Goal: Information Seeking & Learning: Learn about a topic

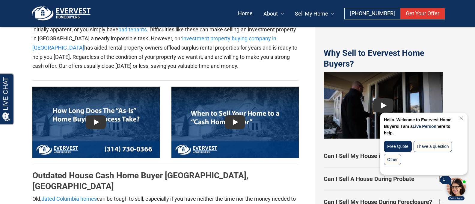
scroll to position [1338, 0]
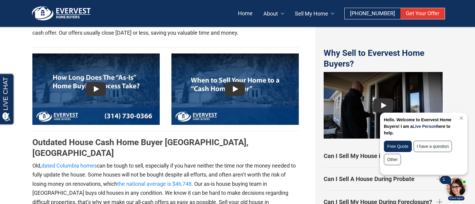
click at [462, 119] on link "Close Chat" at bounding box center [460, 118] width 8 height 4
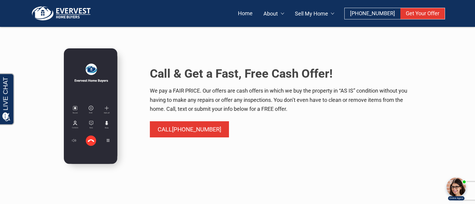
scroll to position [2691, 0]
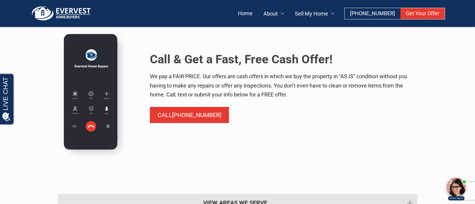
drag, startPoint x: 475, startPoint y: 92, endPoint x: 4, endPoint y: 6, distance: 478.7
click at [228, 194] on link "View Areas We Serve" at bounding box center [237, 203] width 359 height 18
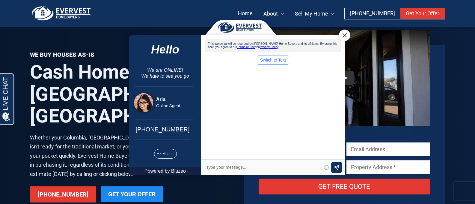
scroll to position [0, 0]
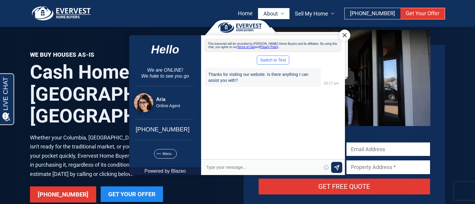
click at [284, 14] on link "About" at bounding box center [273, 13] width 31 height 11
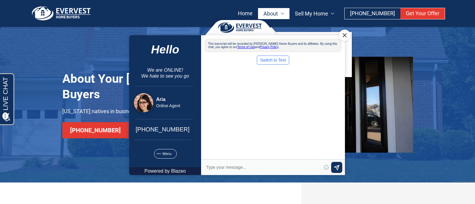
click at [301, 44] on div "This transcript will be recorded by Evervest Home Buyers and its affiliates. By…" at bounding box center [272, 45] width 137 height 13
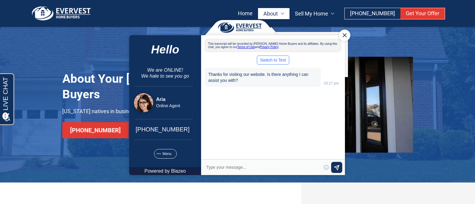
click at [289, 15] on link "About" at bounding box center [273, 13] width 31 height 11
click at [286, 15] on link "About" at bounding box center [273, 13] width 31 height 11
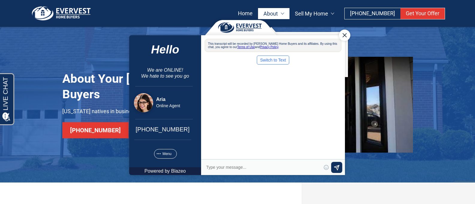
click at [285, 54] on div "This transcript will be recorded by Evervest Home Buyers and its affiliates. By…" at bounding box center [273, 98] width 144 height 119
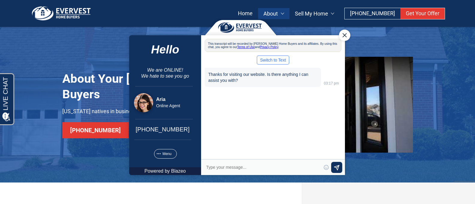
click at [314, 16] on body "The previous chat session has ended Start New Chat Close Hello We are ONLINE! W…" at bounding box center [236, 102] width 229 height 174
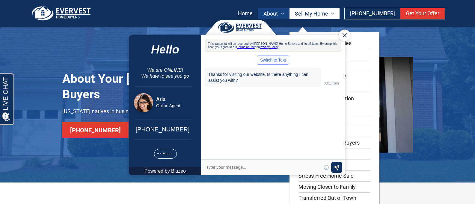
click at [331, 14] on link "Sell My Home" at bounding box center [314, 13] width 50 height 11
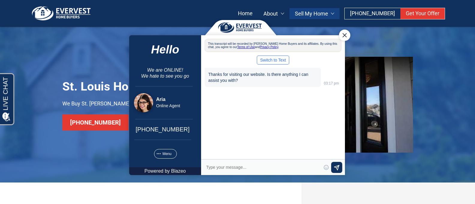
drag, startPoint x: 345, startPoint y: 33, endPoint x: 468, endPoint y: 48, distance: 123.7
click at [345, 33] on div "Close Chat" at bounding box center [343, 34] width 11 height 11
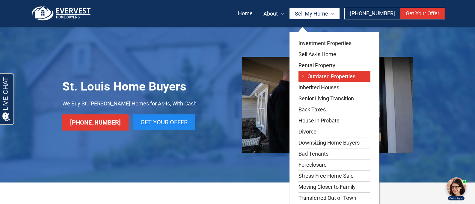
click at [330, 78] on link "Outdated Properties" at bounding box center [334, 76] width 72 height 11
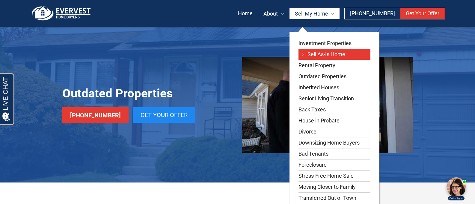
click at [331, 56] on link "Sell As-Is Home" at bounding box center [334, 54] width 72 height 11
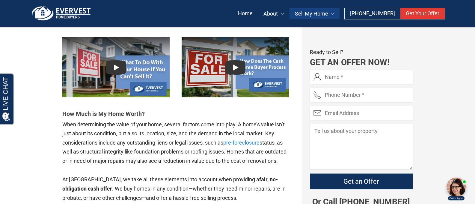
scroll to position [1145, 0]
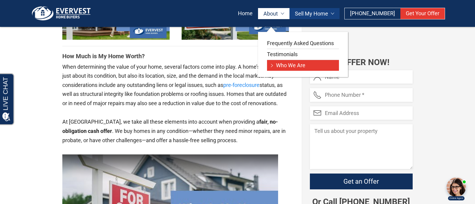
click at [285, 65] on link "Who We Are" at bounding box center [303, 65] width 72 height 11
